Goal: Transaction & Acquisition: Download file/media

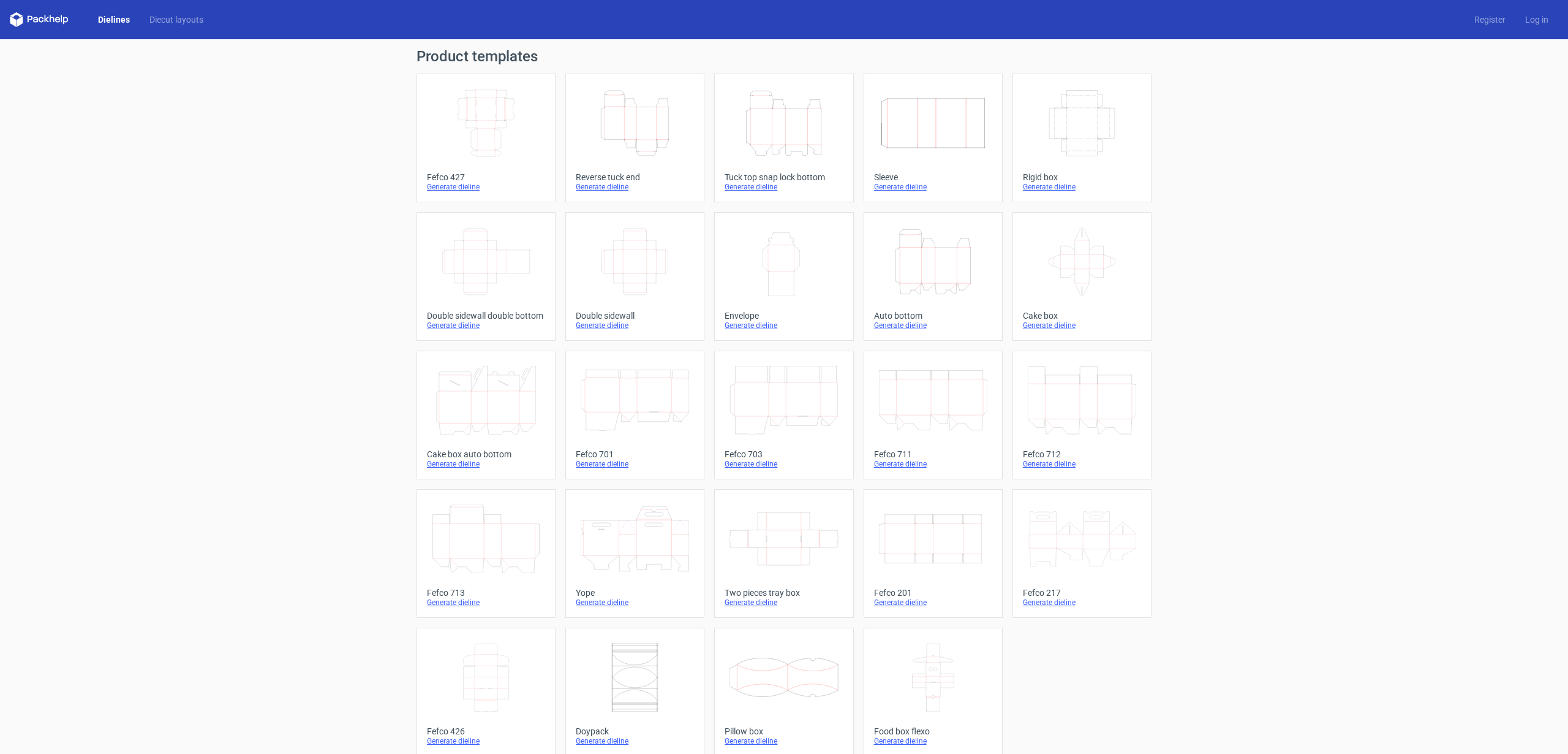
click at [762, 137] on icon "Height Depth Width" at bounding box center [783, 123] width 108 height 69
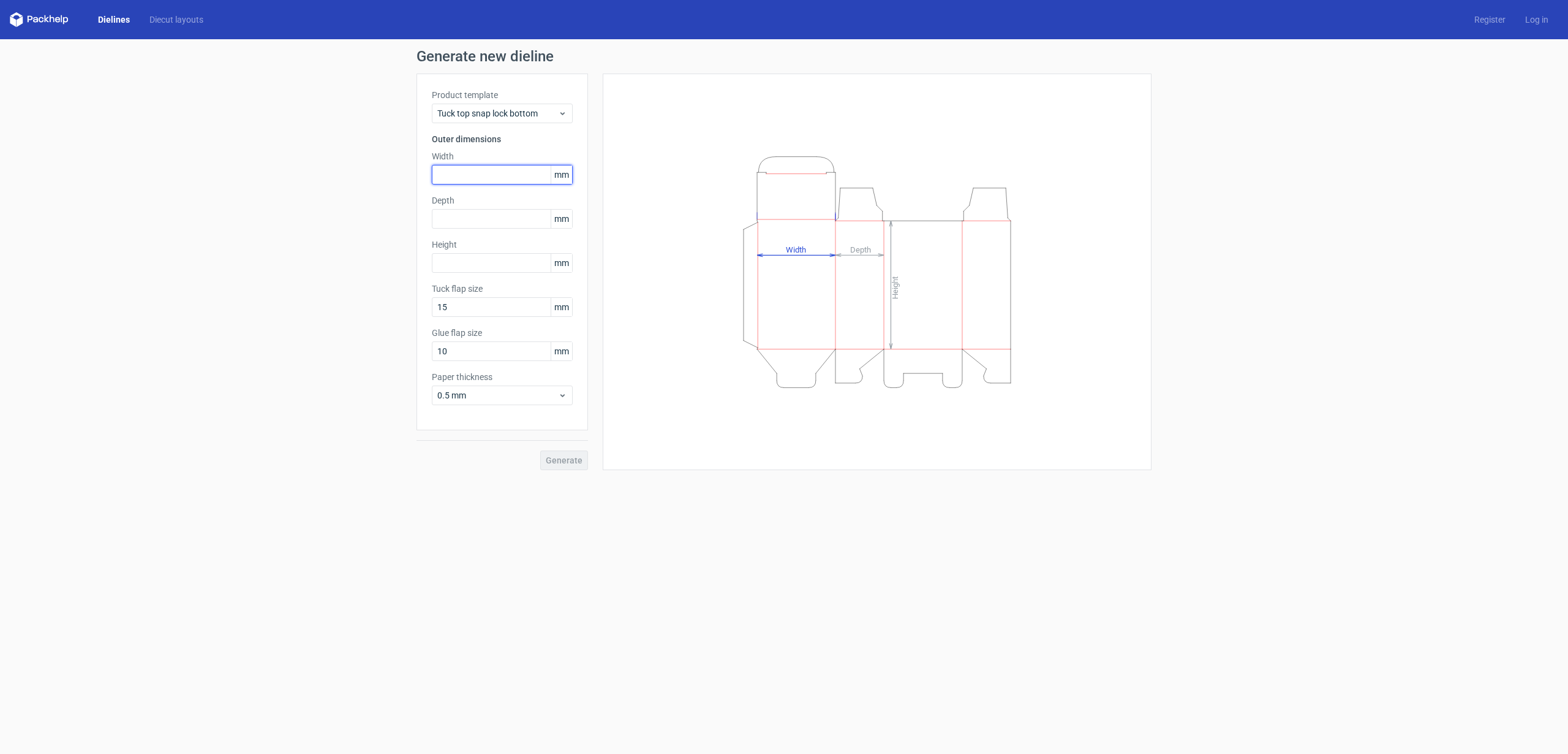
click at [503, 172] on input "text" at bounding box center [502, 174] width 141 height 20
type input "120"
click at [477, 210] on input "text" at bounding box center [502, 219] width 141 height 20
type input "120"
click at [452, 267] on input "text" at bounding box center [502, 263] width 141 height 20
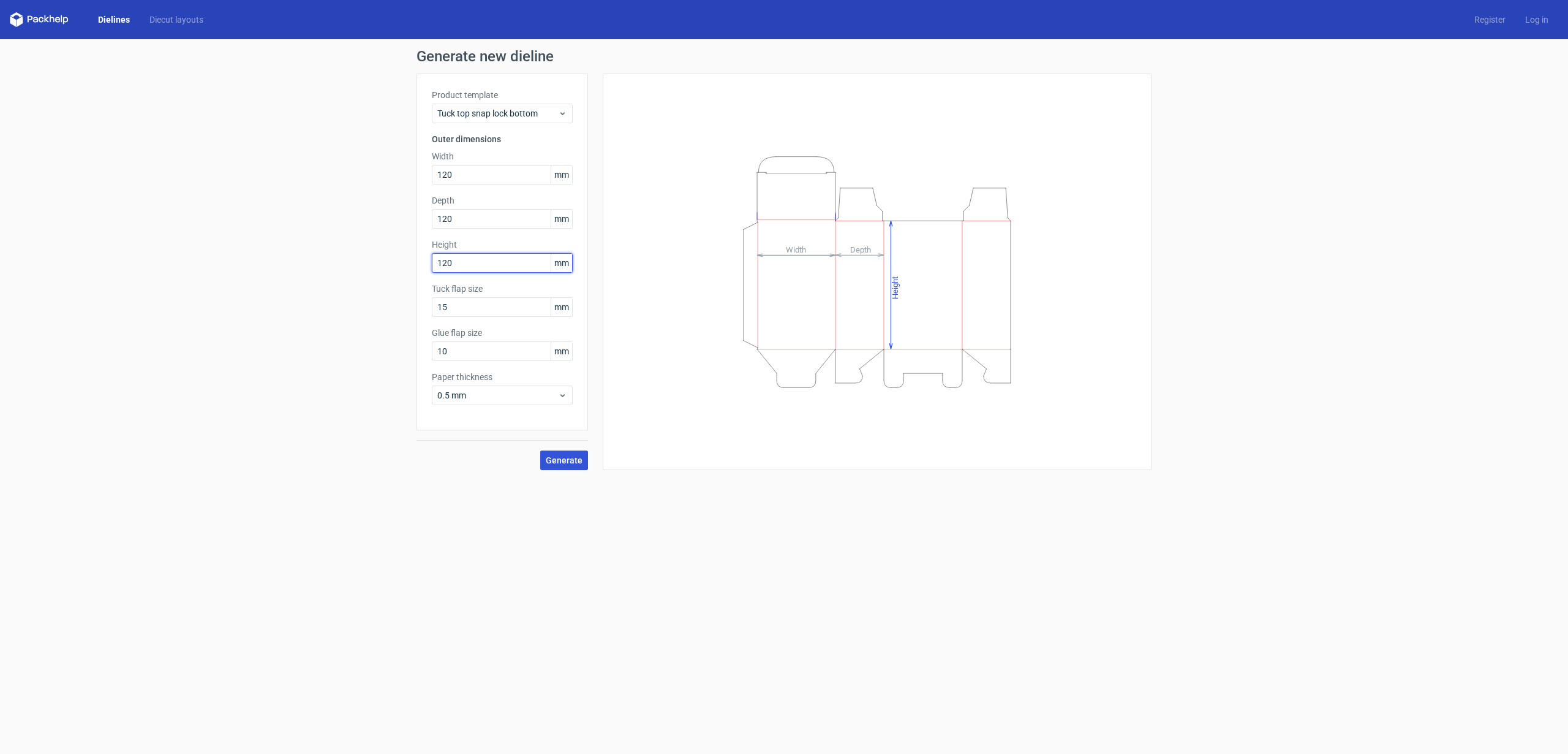
type input "120"
click at [574, 457] on span "Generate" at bounding box center [564, 460] width 37 height 8
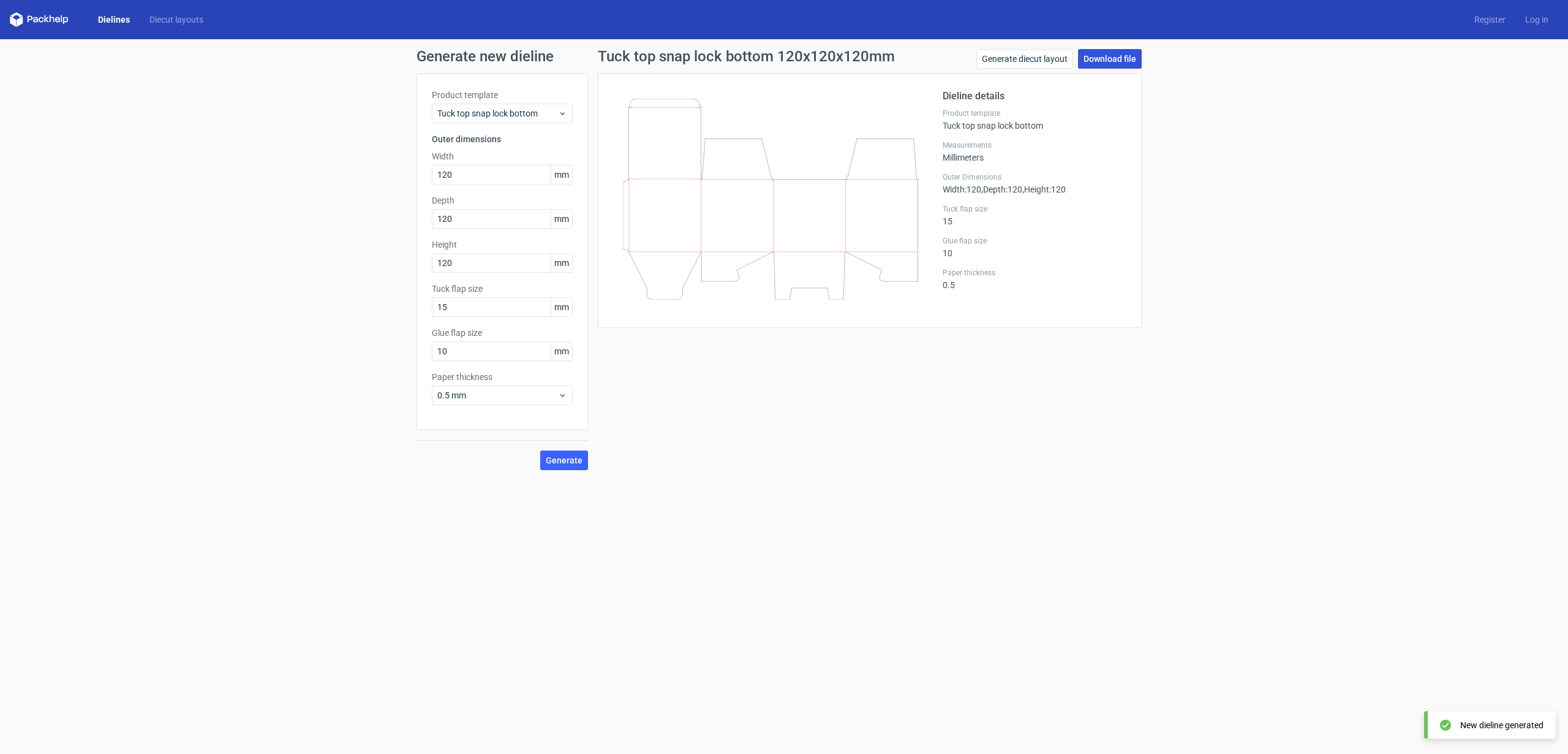
click at [1106, 66] on link "Download file" at bounding box center [1110, 58] width 64 height 20
